Goal: Task Accomplishment & Management: Use online tool/utility

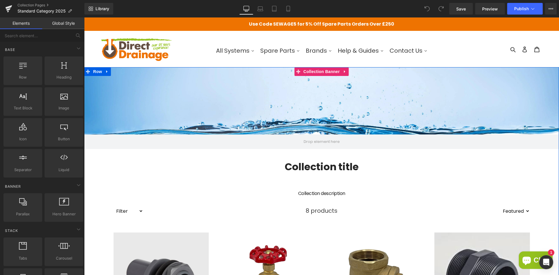
click at [276, 111] on div at bounding box center [321, 108] width 475 height 82
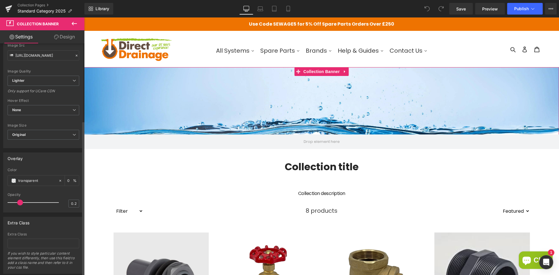
scroll to position [118, 0]
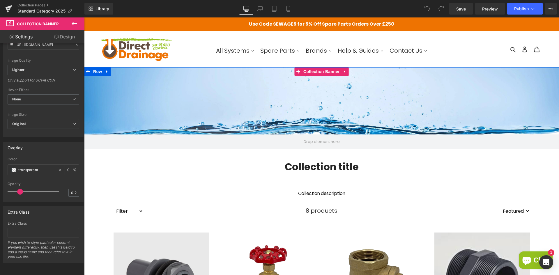
click at [144, 111] on div at bounding box center [321, 108] width 475 height 82
click at [316, 74] on span "Collection Banner" at bounding box center [321, 71] width 39 height 9
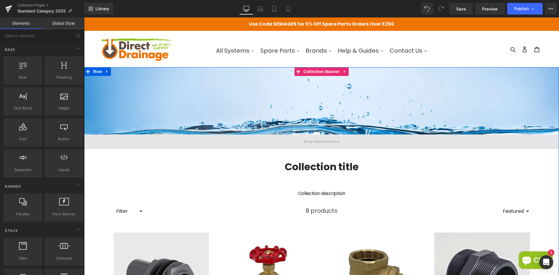
drag, startPoint x: 315, startPoint y: 142, endPoint x: 315, endPoint y: 148, distance: 6.4
click at [315, 148] on span at bounding box center [321, 141] width 475 height 15
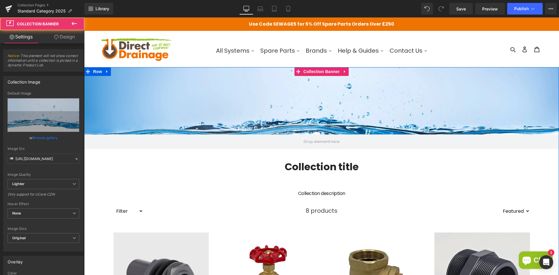
click at [315, 132] on div at bounding box center [321, 108] width 475 height 82
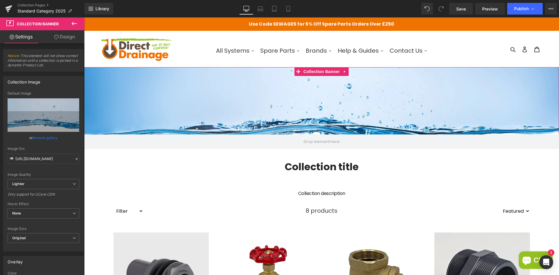
click at [68, 35] on link "Design" at bounding box center [64, 36] width 42 height 13
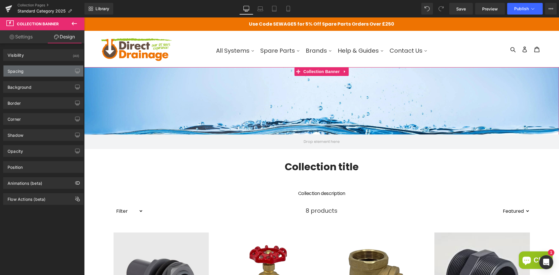
click at [50, 73] on div "Spacing" at bounding box center [43, 70] width 80 height 11
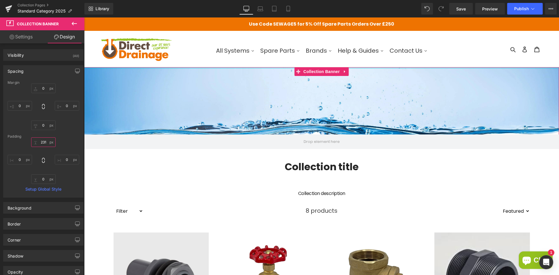
click at [46, 142] on input "231" at bounding box center [43, 142] width 24 height 10
drag, startPoint x: 46, startPoint y: 142, endPoint x: 37, endPoint y: 142, distance: 9.0
click at [37, 142] on input "231" at bounding box center [43, 142] width 24 height 10
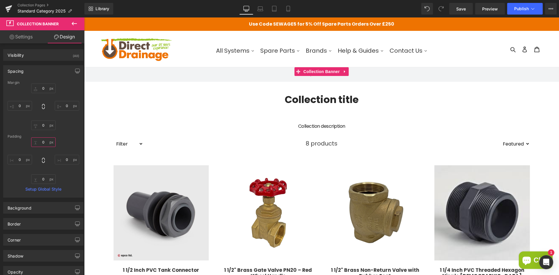
drag, startPoint x: 45, startPoint y: 143, endPoint x: 41, endPoint y: 142, distance: 3.5
click at [41, 142] on input "0" at bounding box center [43, 142] width 24 height 10
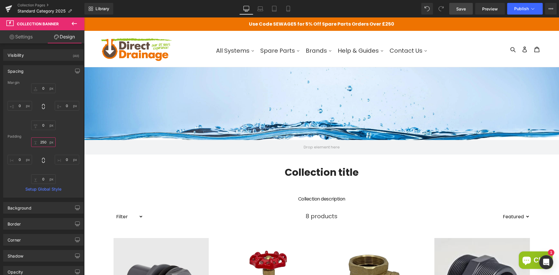
type input "250"
click at [467, 11] on link "Save" at bounding box center [461, 9] width 24 height 12
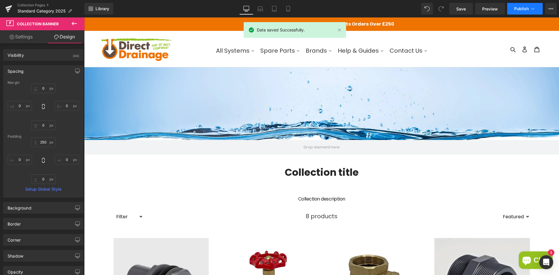
click at [513, 10] on button "Publish" at bounding box center [525, 9] width 36 height 12
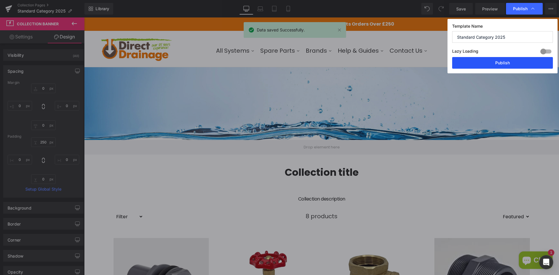
click at [475, 65] on button "Publish" at bounding box center [502, 63] width 101 height 12
